Goal: Task Accomplishment & Management: Use online tool/utility

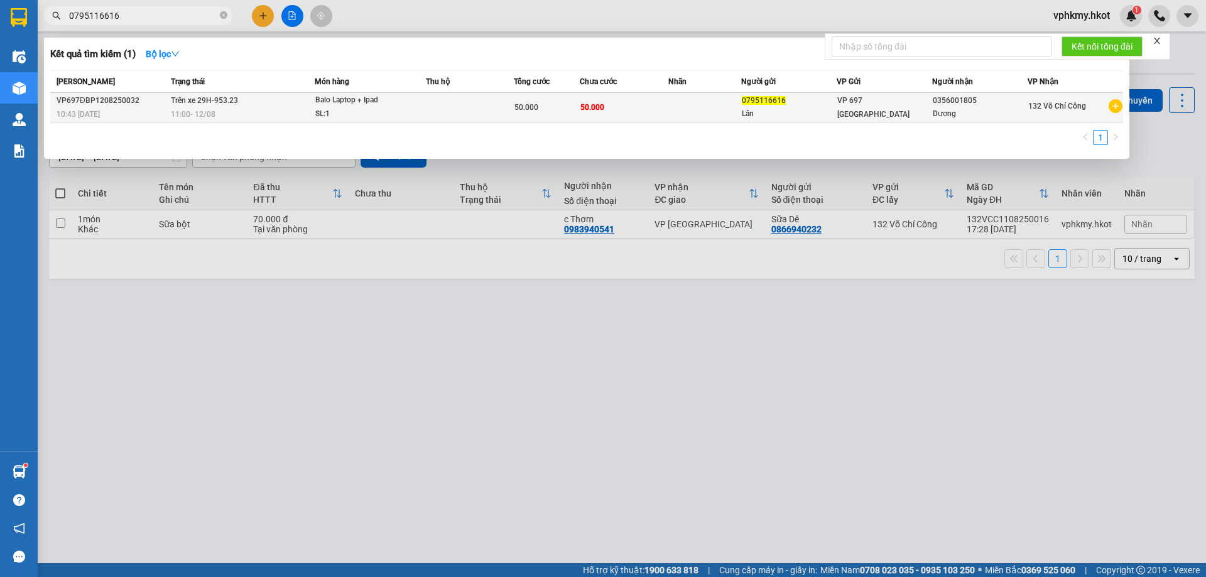
type input "0795116616"
click at [381, 113] on div "SL: 1" at bounding box center [362, 114] width 94 height 14
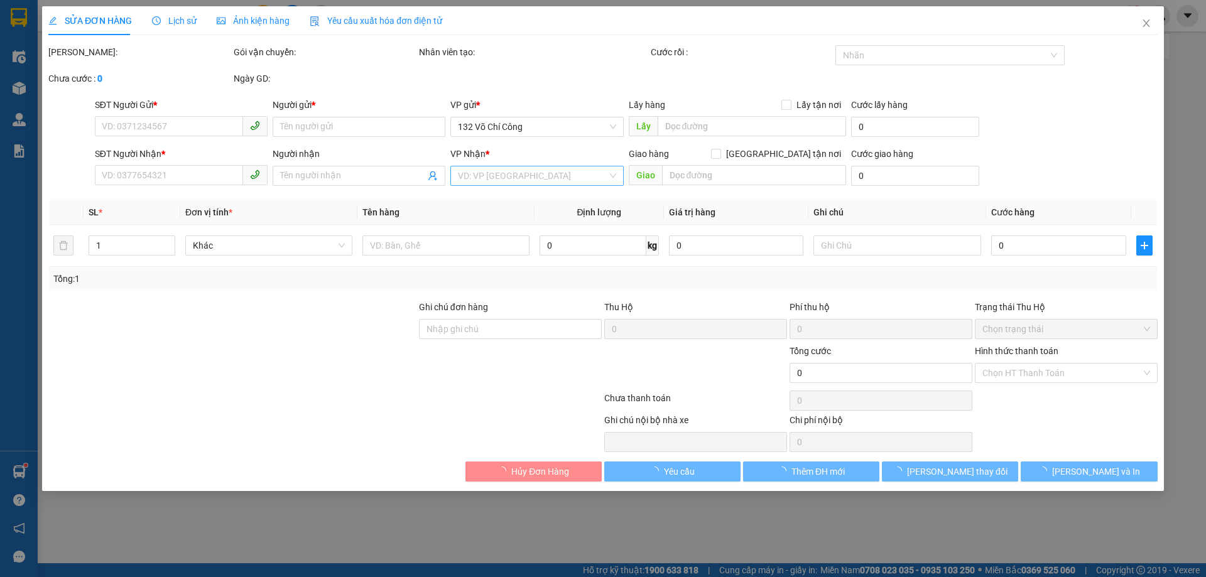
type input "0795116616"
type input "Lân"
type input "0356001805"
type input "Dương"
type input "50.000"
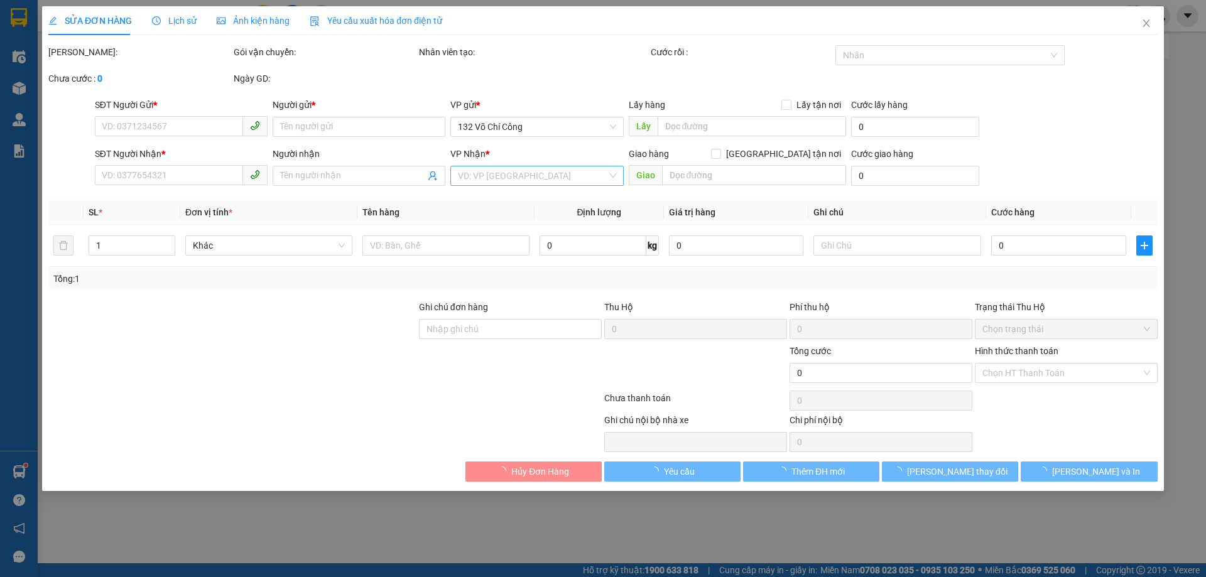
type input "50.000"
